Goal: Find specific page/section: Find specific page/section

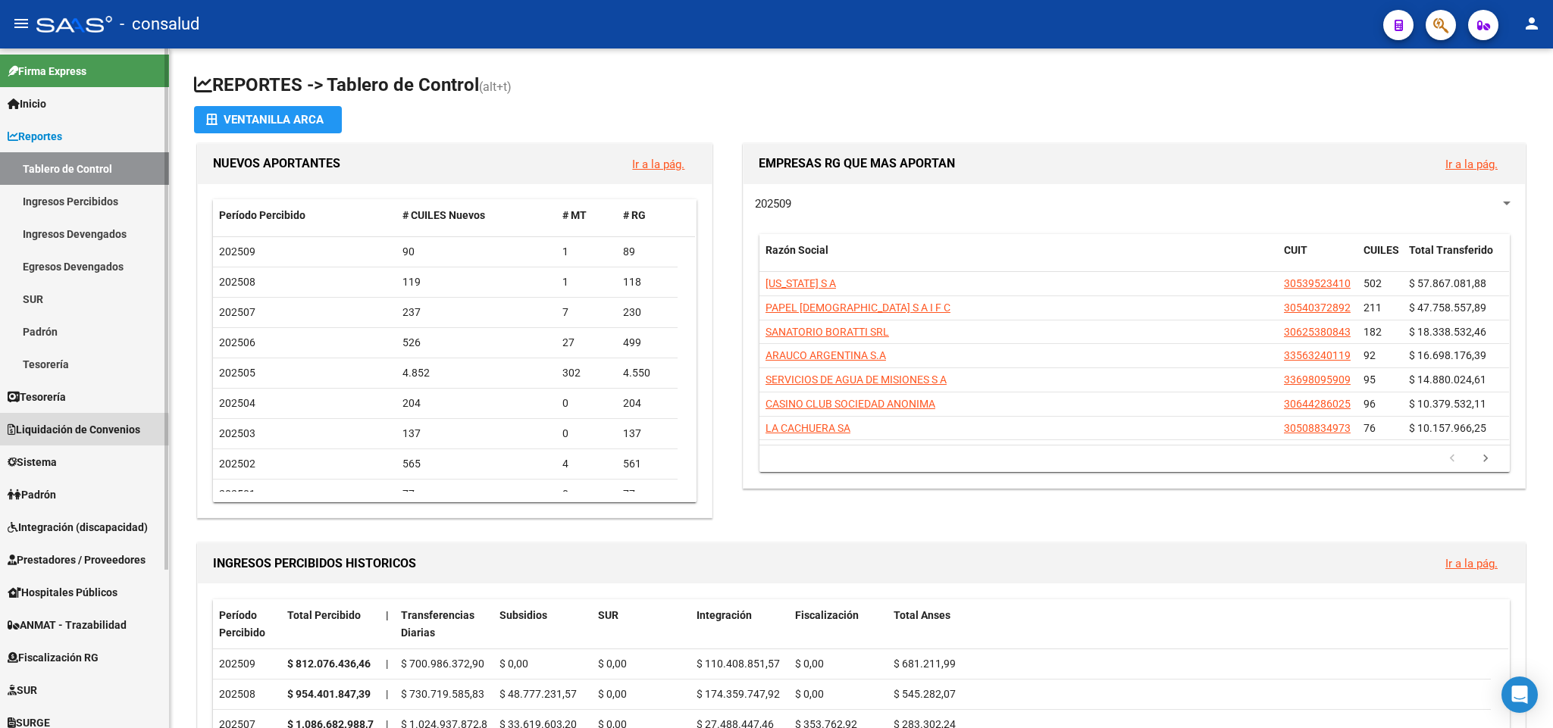
click at [45, 434] on span "Liquidación de Convenios" at bounding box center [74, 429] width 133 height 17
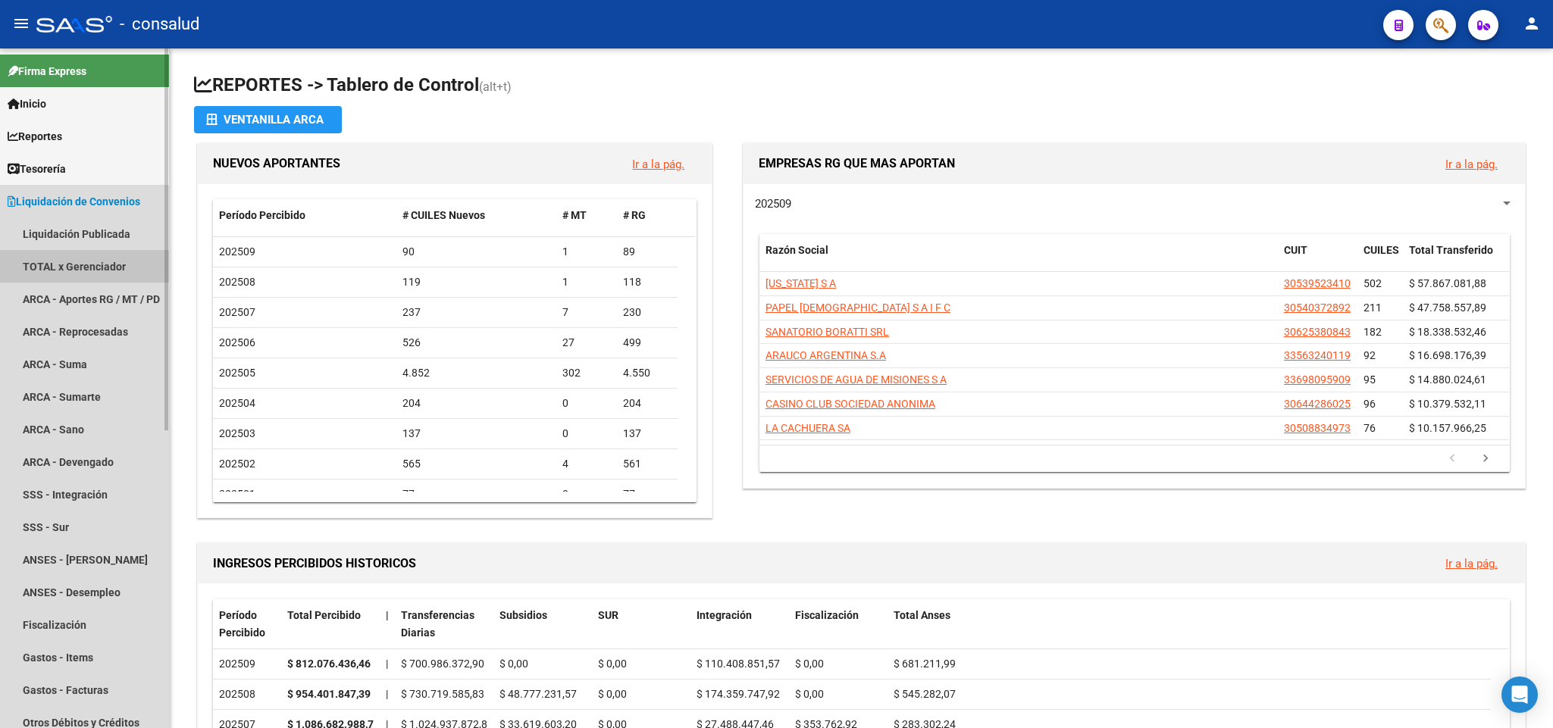
click at [57, 280] on link "TOTAL x Gerenciador" at bounding box center [84, 266] width 169 height 33
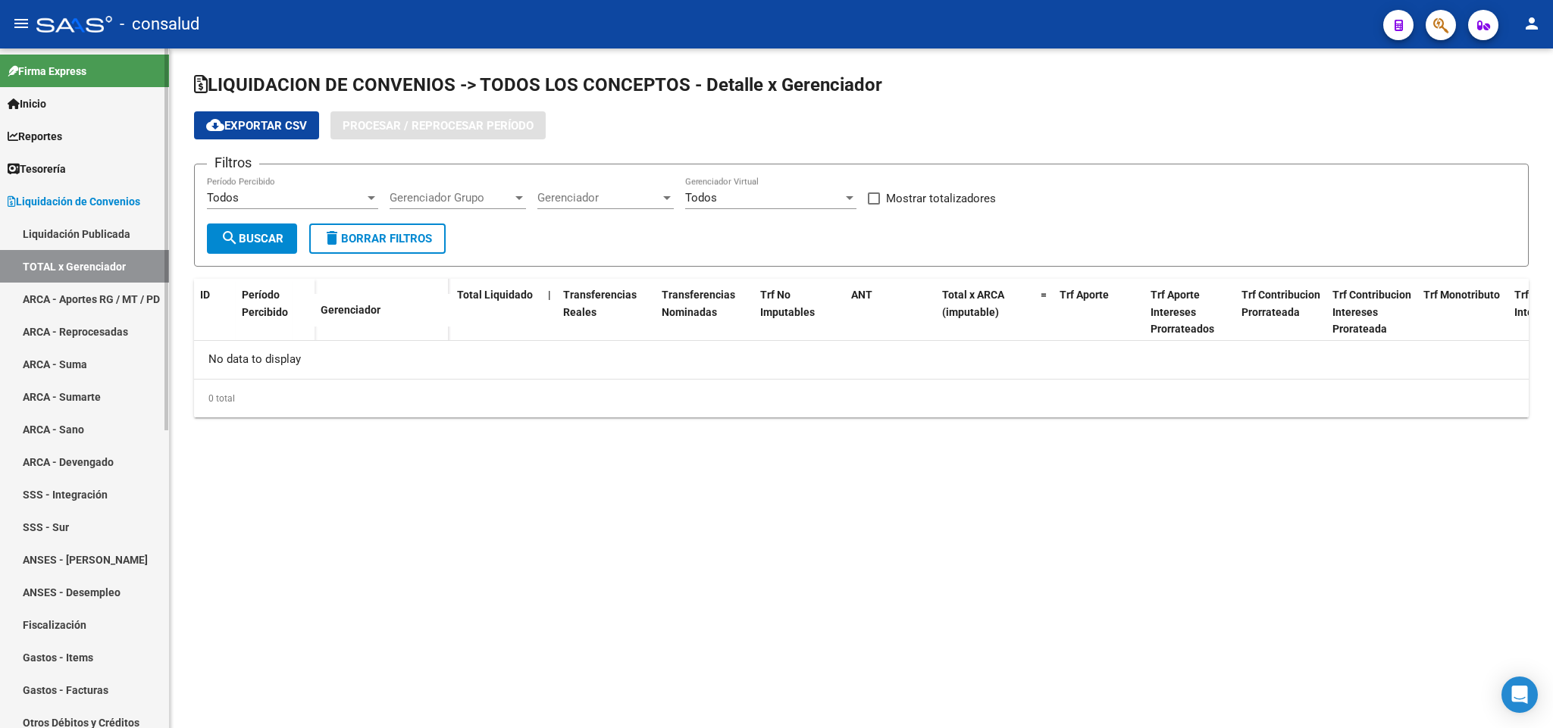
checkbox input "true"
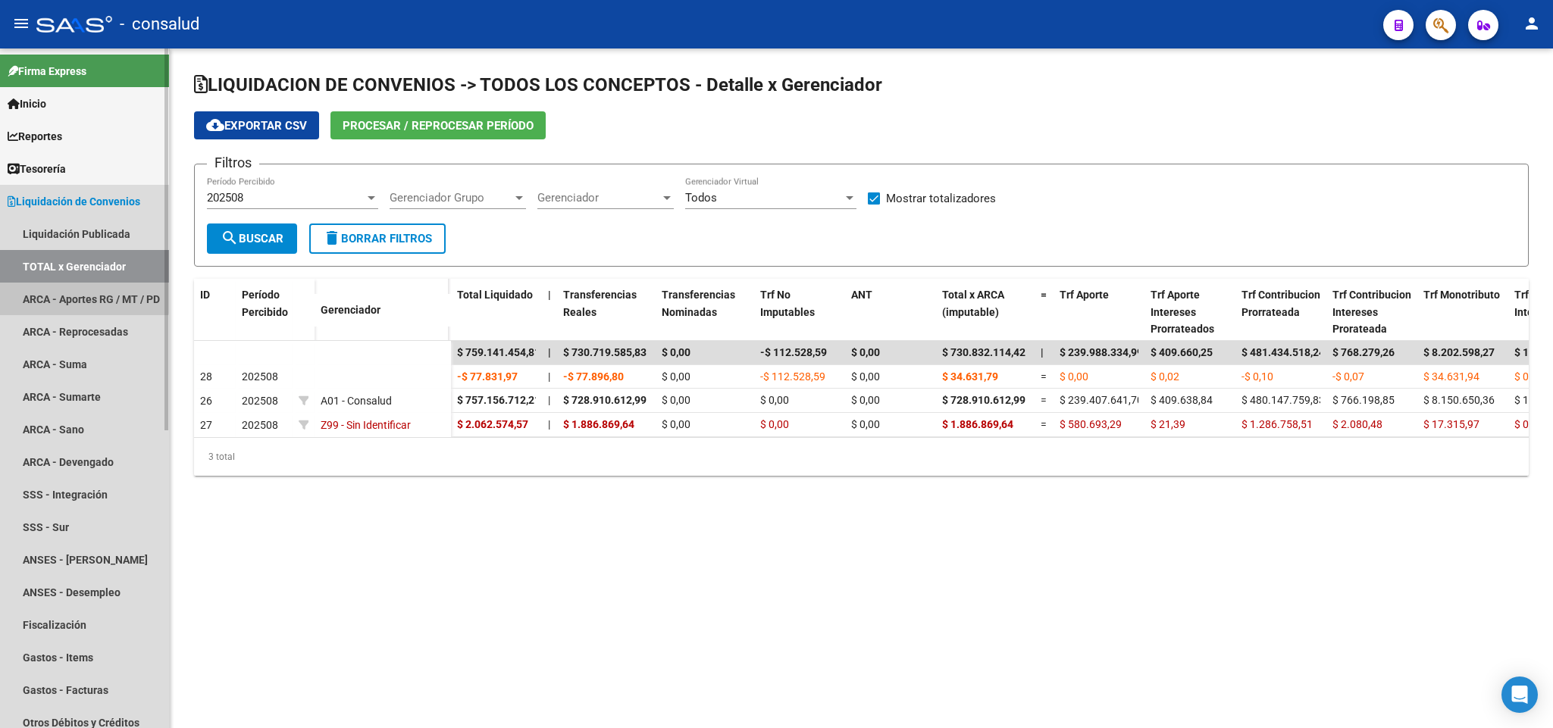
click at [64, 292] on link "ARCA - Aportes RG / MT / PD" at bounding box center [84, 299] width 169 height 33
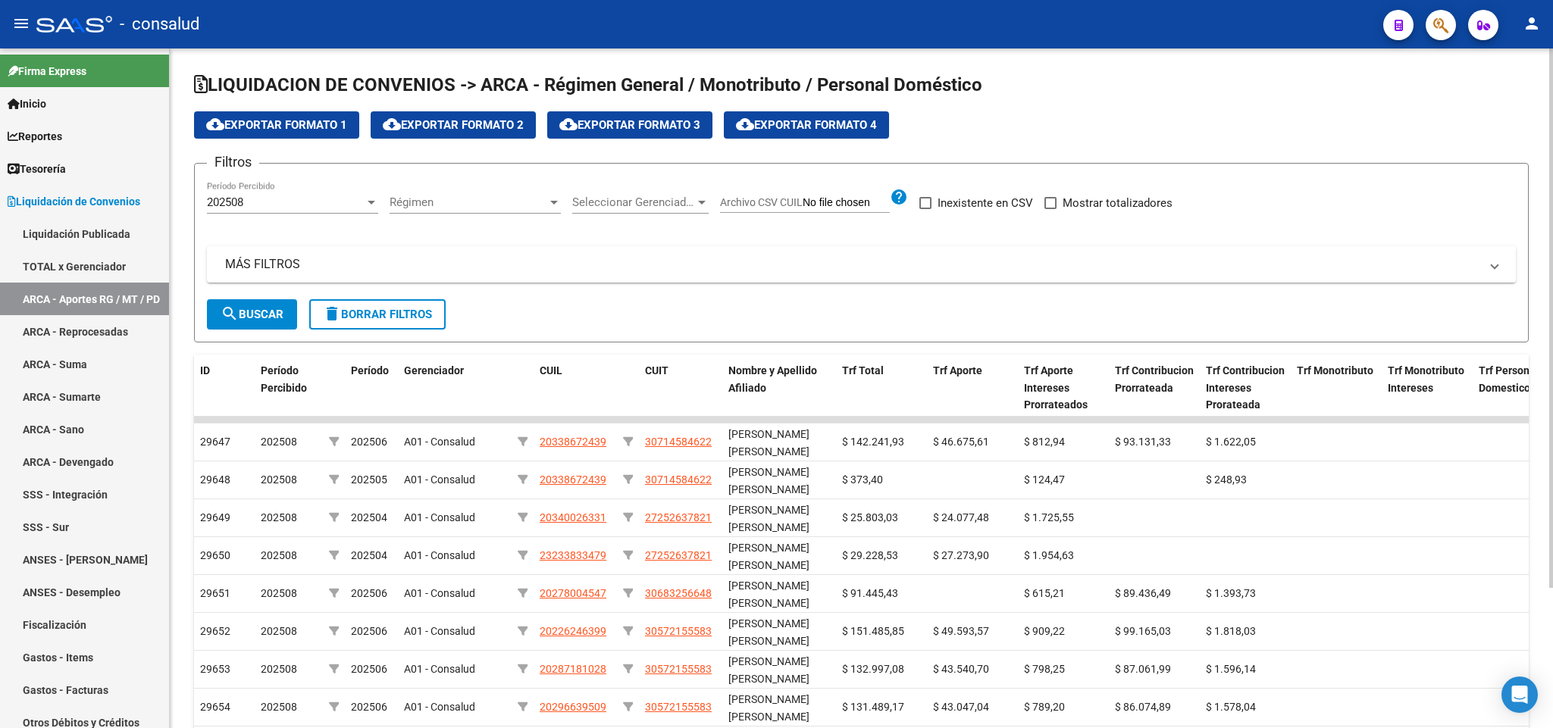
click at [1535, 603] on div "LIQUIDACION DE CONVENIOS -> ARCA - Régimen General / Monotributo / Personal Dom…" at bounding box center [861, 472] width 1383 height 846
